Goal: Find specific page/section: Find specific page/section

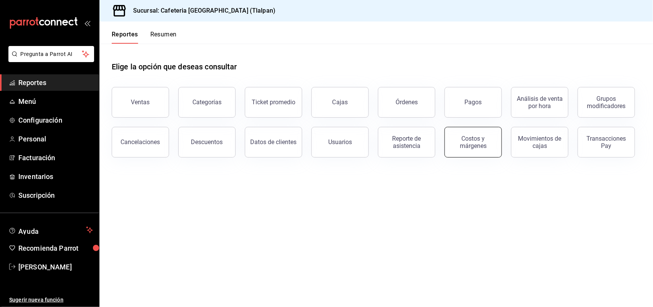
click at [476, 144] on div "Costos y márgenes" at bounding box center [473, 142] width 47 height 15
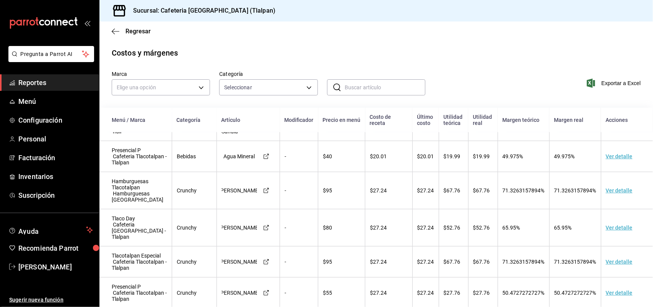
scroll to position [300, 0]
